Goal: Information Seeking & Learning: Learn about a topic

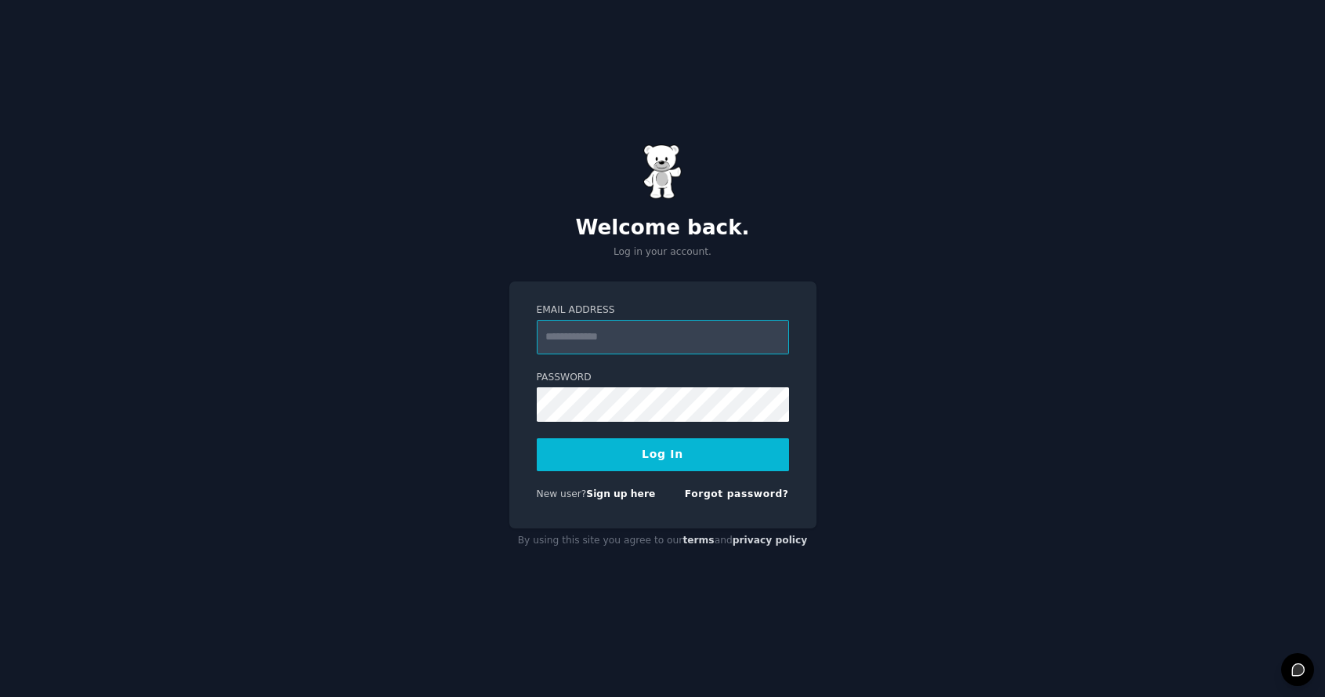
type input "**********"
click at [649, 449] on button "Log In" at bounding box center [663, 454] width 252 height 33
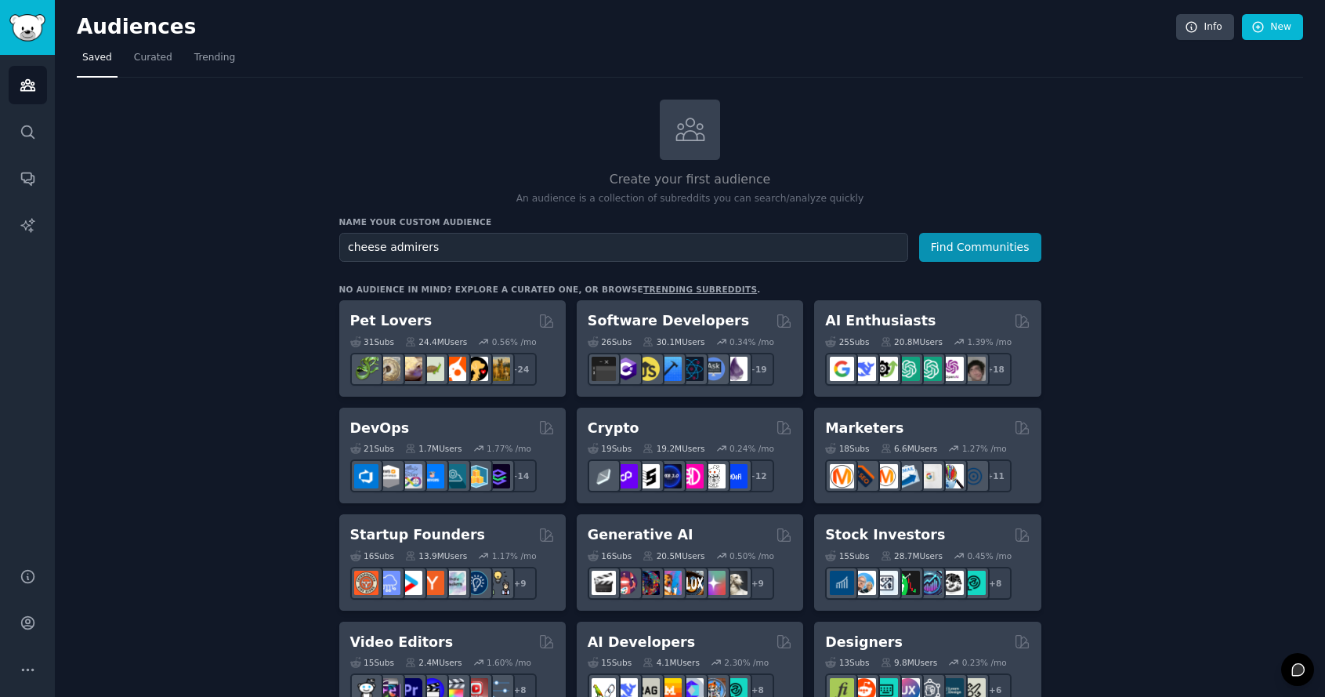
type input "cheese admirers"
click at [919, 233] on button "Find Communities" at bounding box center [980, 247] width 122 height 29
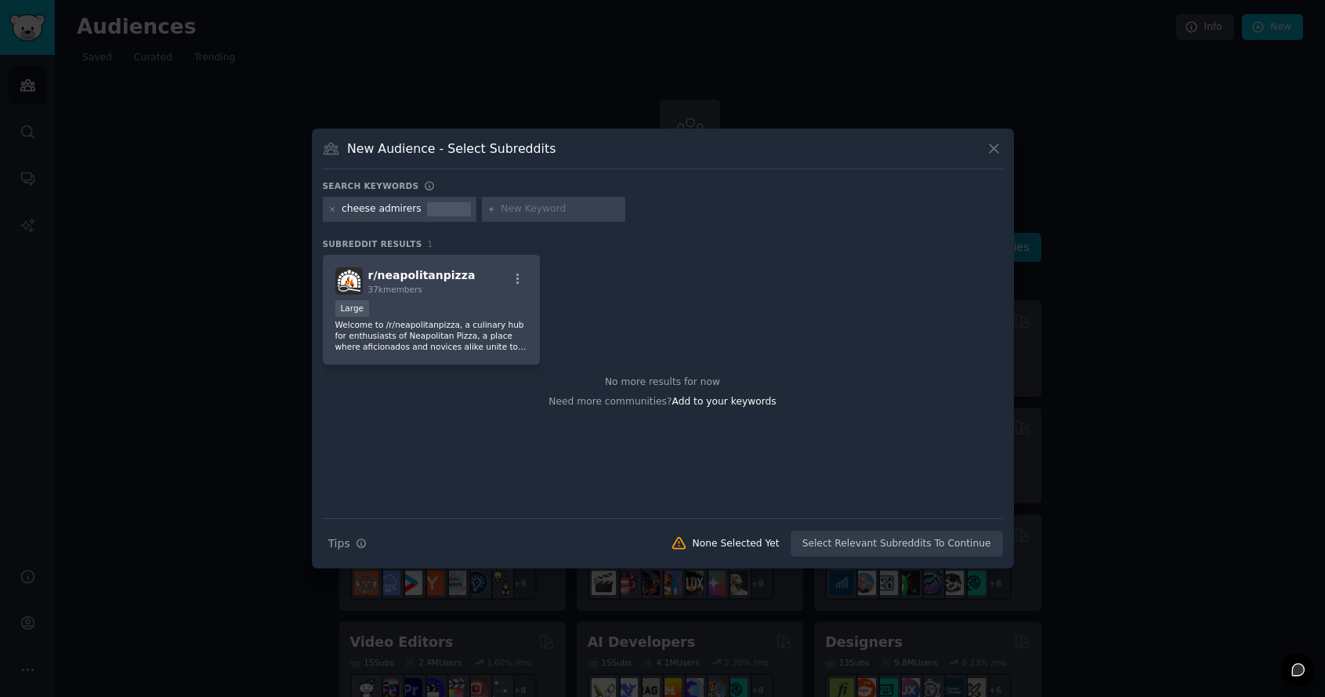
click at [991, 155] on icon at bounding box center [994, 148] width 16 height 16
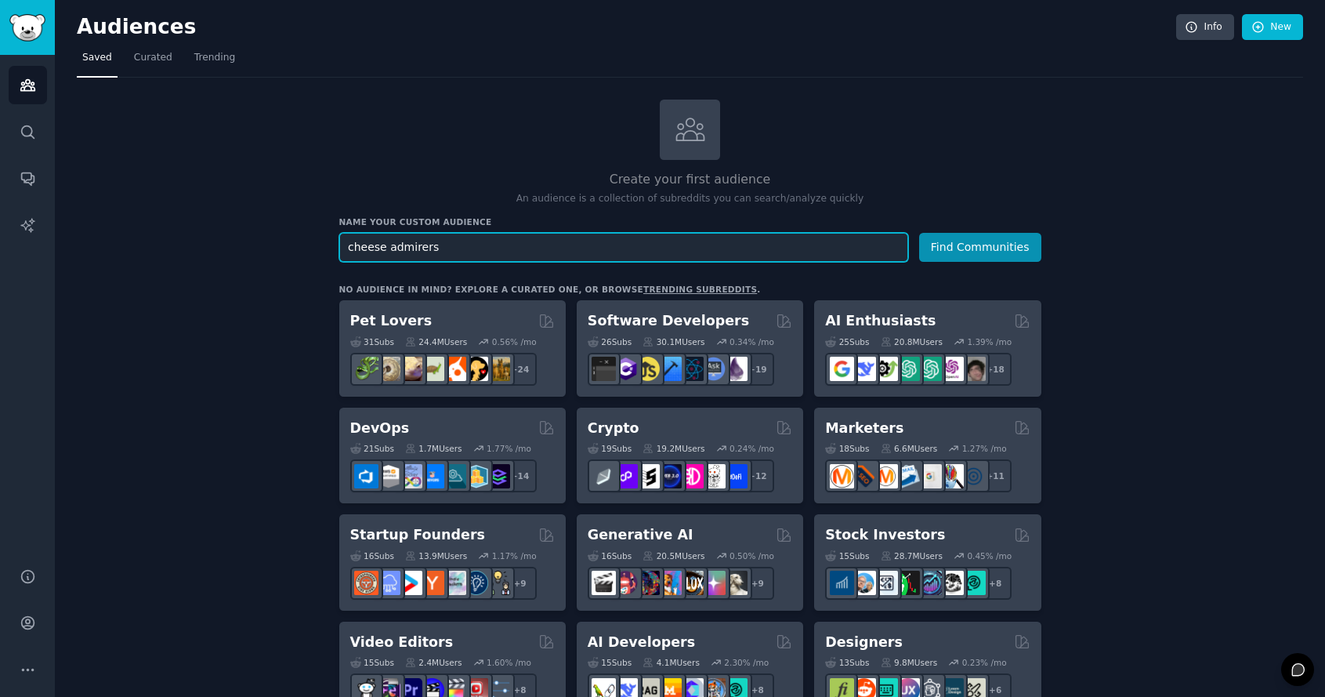
drag, startPoint x: 530, startPoint y: 248, endPoint x: 254, endPoint y: 189, distance: 282.9
type input "warframe addicts"
click at [919, 233] on button "Find Communities" at bounding box center [980, 247] width 122 height 29
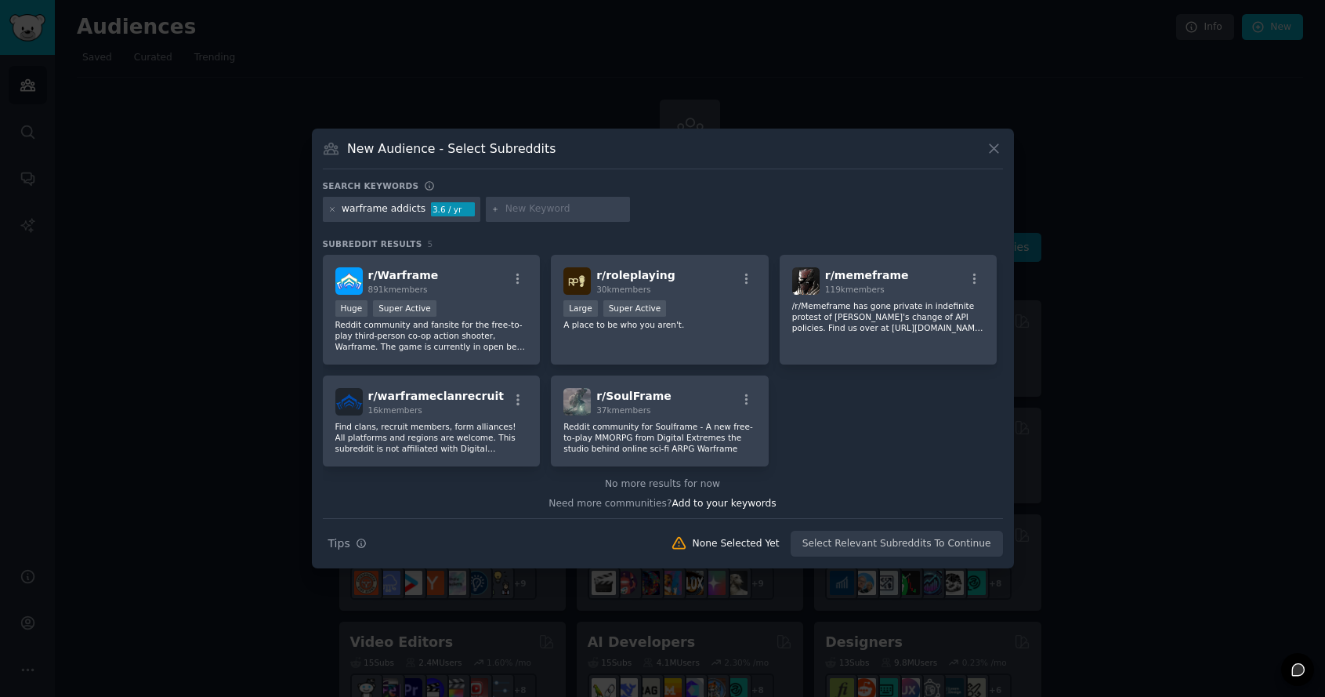
click at [997, 168] on div "New Audience - Select Subreddits" at bounding box center [663, 154] width 680 height 30
click at [994, 154] on icon at bounding box center [994, 148] width 16 height 16
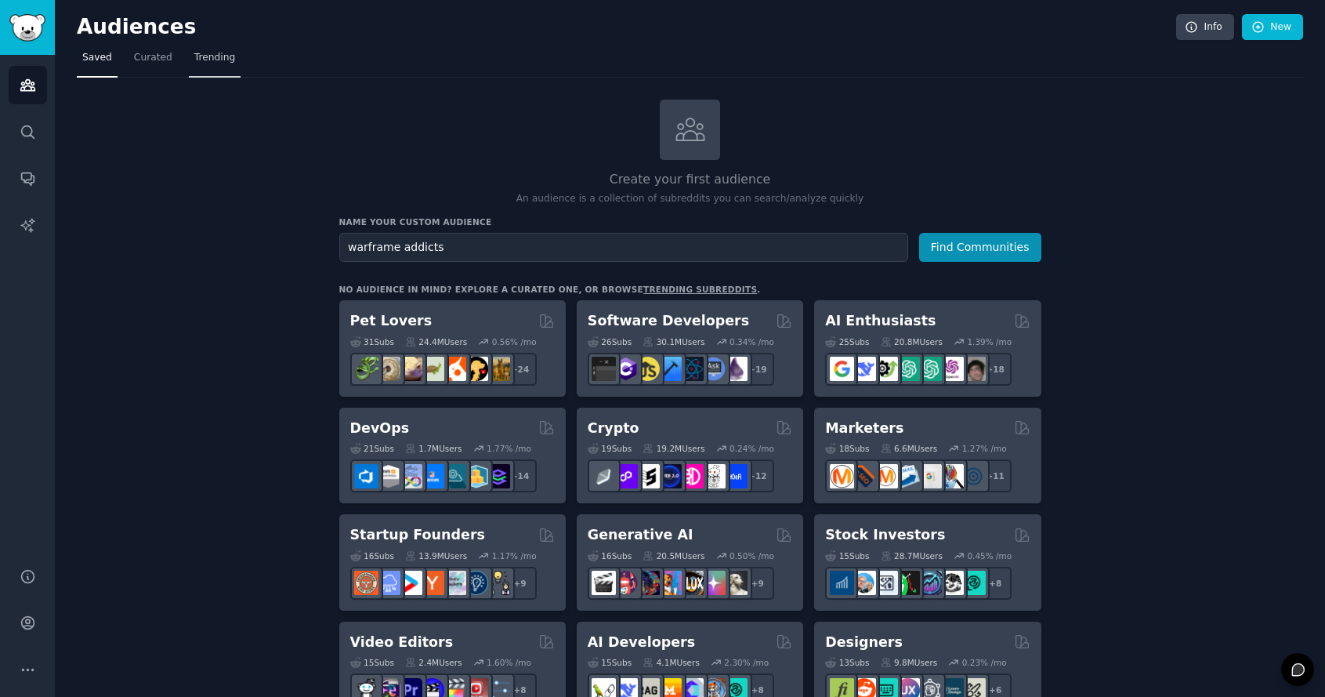
click at [189, 59] on link "Trending" at bounding box center [215, 61] width 52 height 32
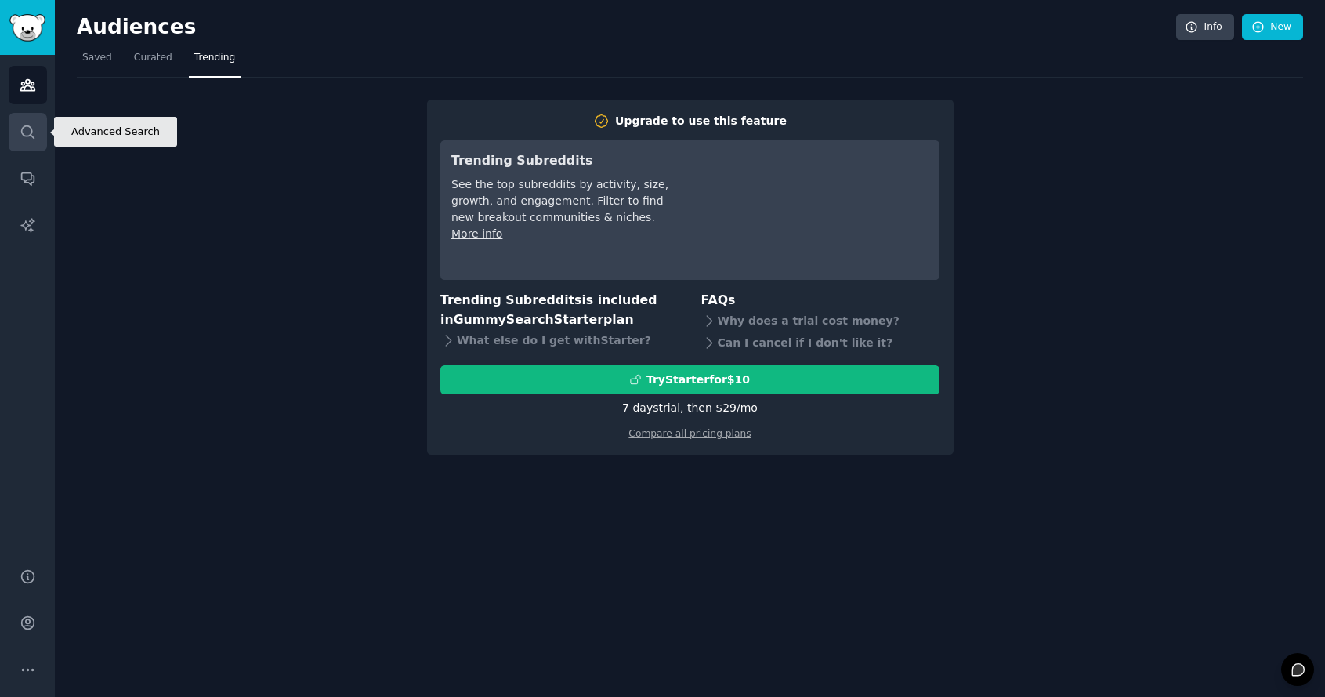
click at [33, 132] on icon "Sidebar" at bounding box center [28, 132] width 16 height 16
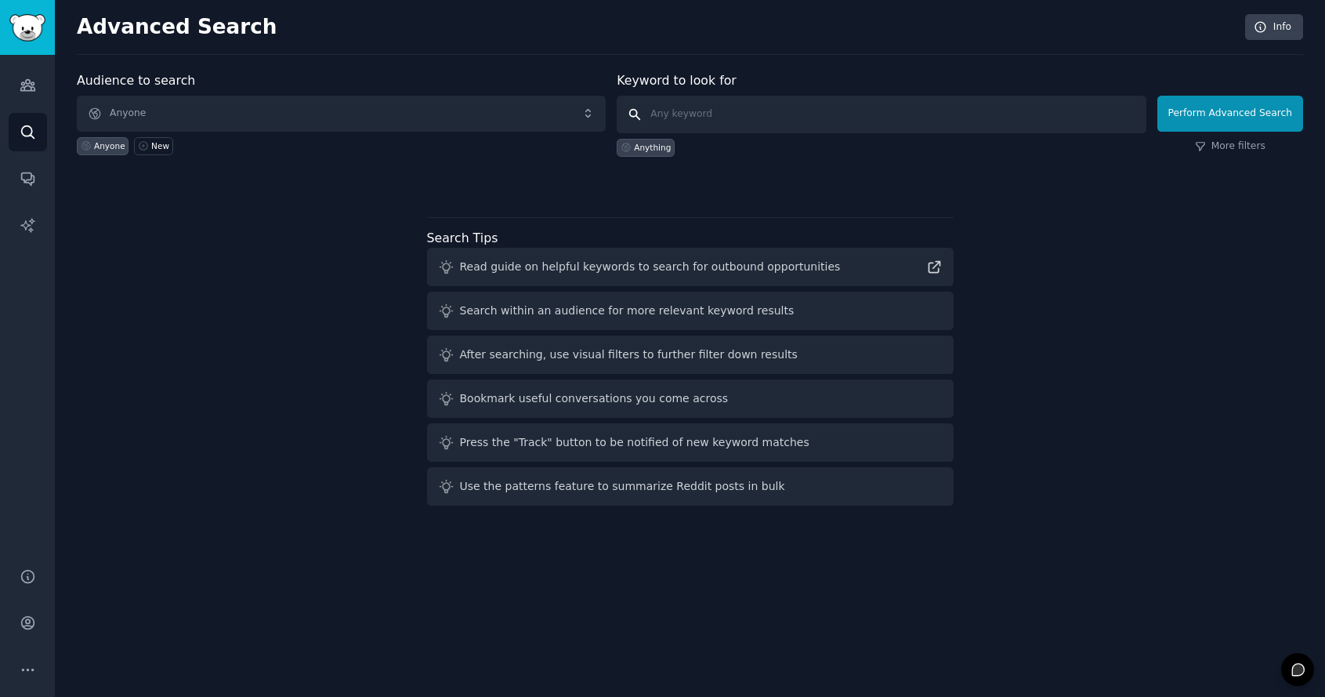
click at [721, 117] on input "text" at bounding box center [881, 115] width 529 height 38
type input "cheese"
click at [1250, 115] on button "Perform Advanced Search" at bounding box center [1230, 114] width 146 height 36
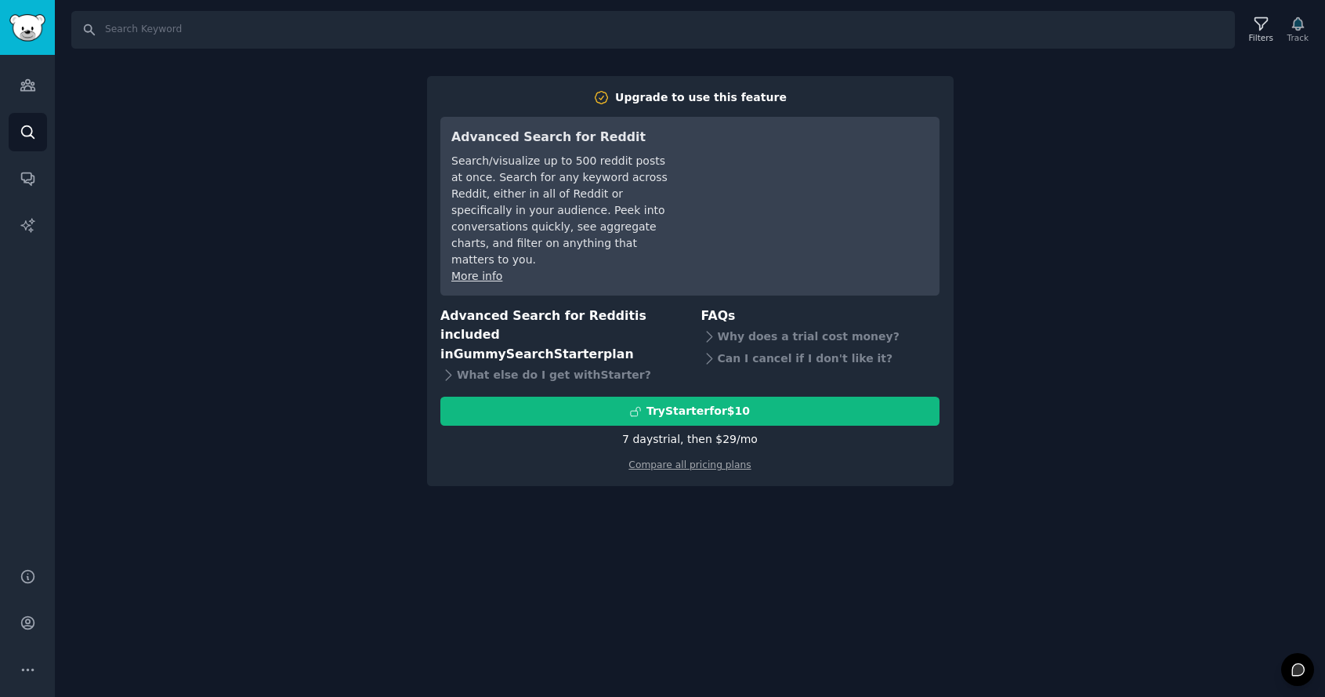
click at [5, 154] on div "Audiences Search Conversations AI Reports" at bounding box center [27, 302] width 55 height 494
click at [34, 183] on icon "Sidebar" at bounding box center [28, 178] width 16 height 16
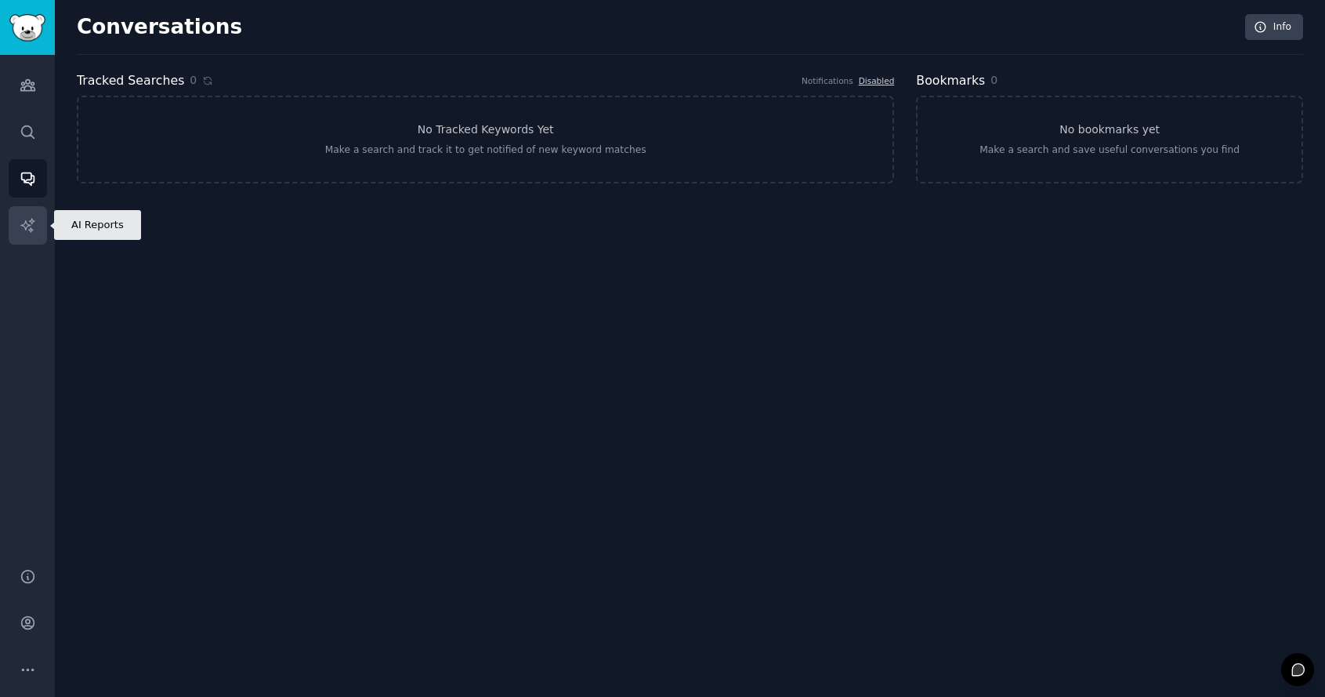
click at [29, 231] on icon "Sidebar" at bounding box center [28, 225] width 16 height 16
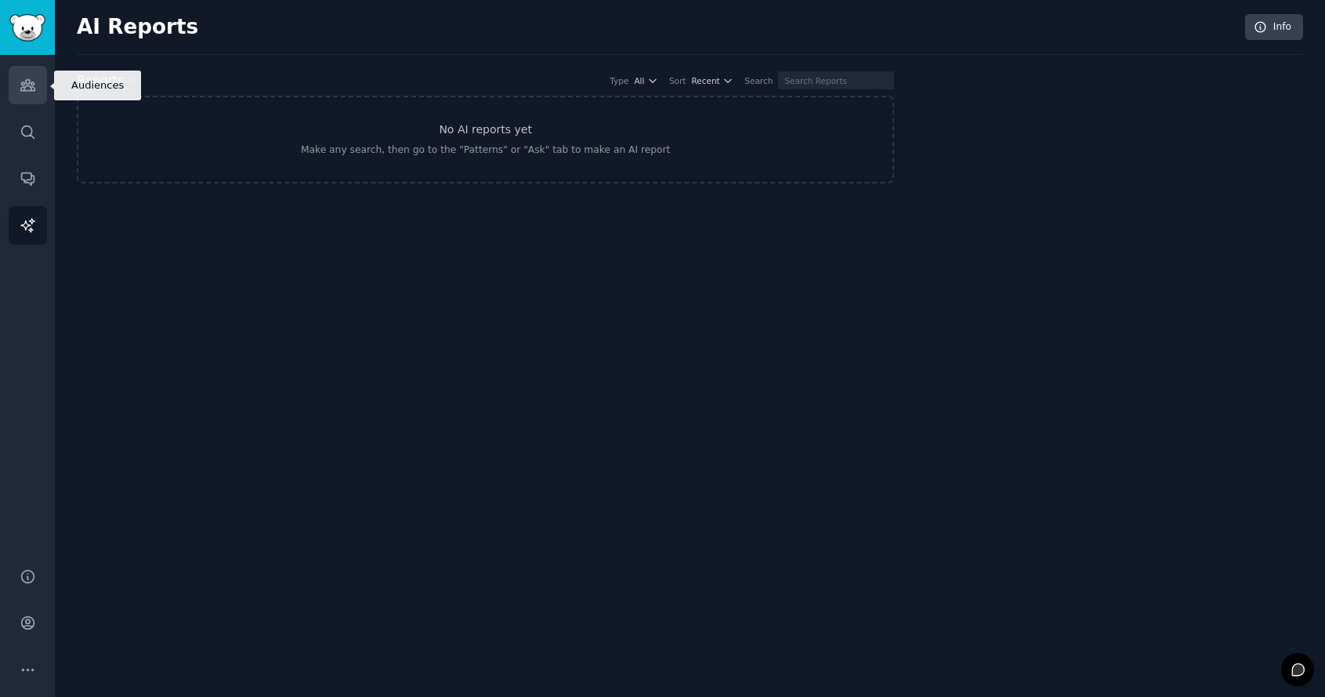
click at [30, 85] on icon "Sidebar" at bounding box center [27, 85] width 14 height 11
